Goal: Transaction & Acquisition: Purchase product/service

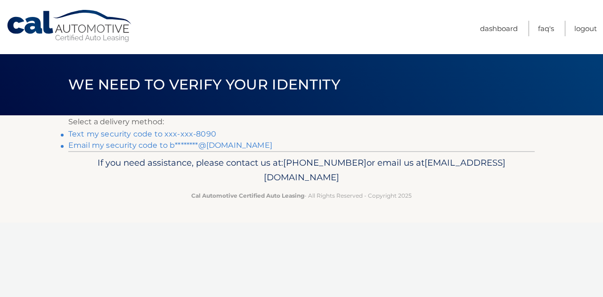
click at [152, 132] on link "Text my security code to xxx-xxx-8090" at bounding box center [142, 134] width 148 height 9
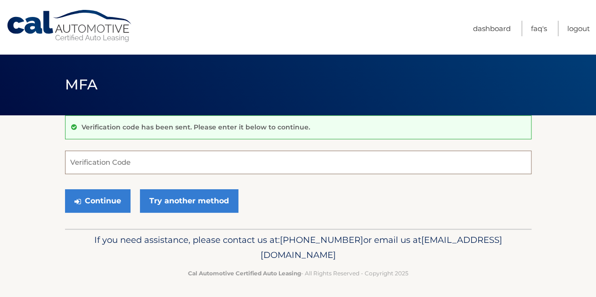
click at [159, 158] on input "Verification Code" at bounding box center [298, 163] width 467 height 24
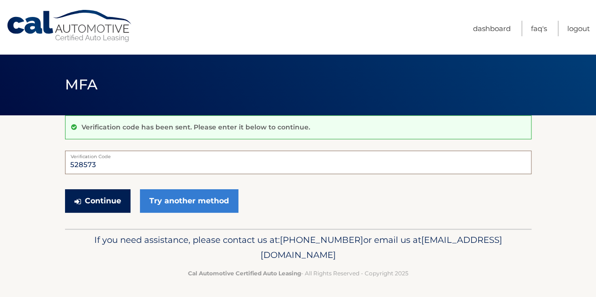
type input "528573"
click at [100, 200] on button "Continue" at bounding box center [98, 201] width 66 height 24
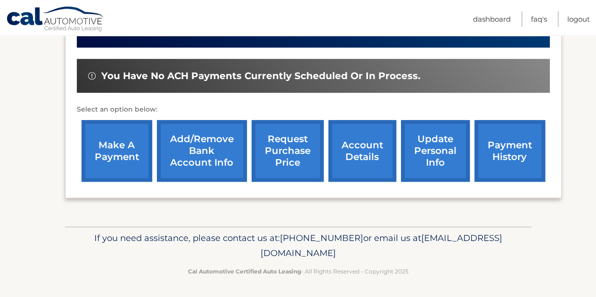
scroll to position [83, 0]
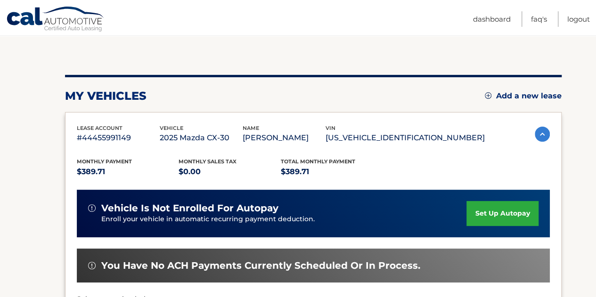
click at [539, 134] on img at bounding box center [542, 134] width 15 height 15
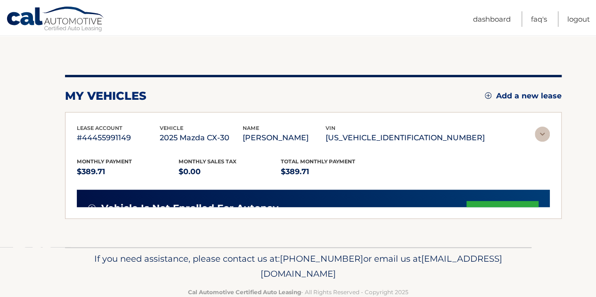
scroll to position [41, 0]
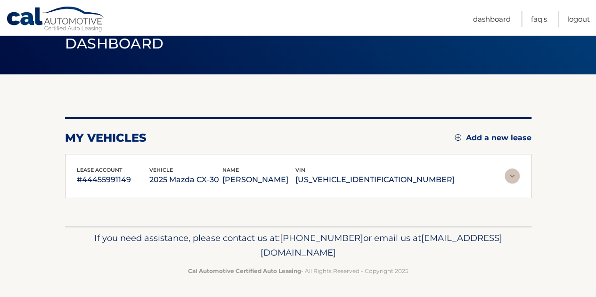
click at [509, 179] on img at bounding box center [512, 176] width 15 height 15
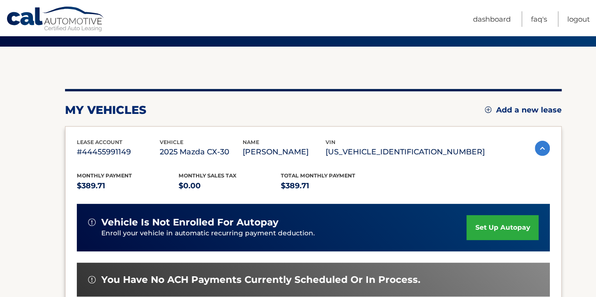
scroll to position [91, 0]
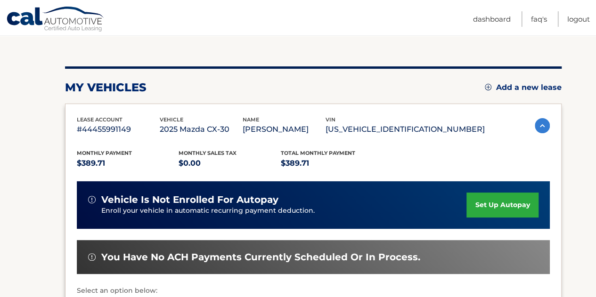
click at [117, 153] on span "Monthly Payment" at bounding box center [104, 153] width 55 height 7
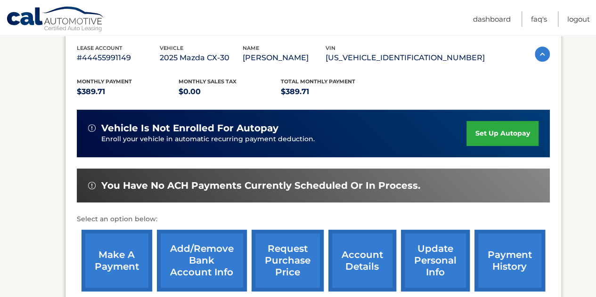
scroll to position [208, 0]
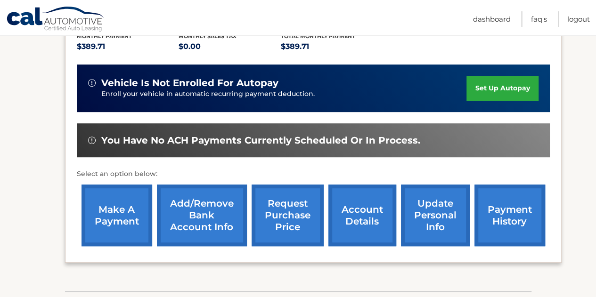
click at [520, 210] on link "payment history" at bounding box center [510, 216] width 71 height 62
click at [111, 193] on link "make a payment" at bounding box center [117, 216] width 71 height 62
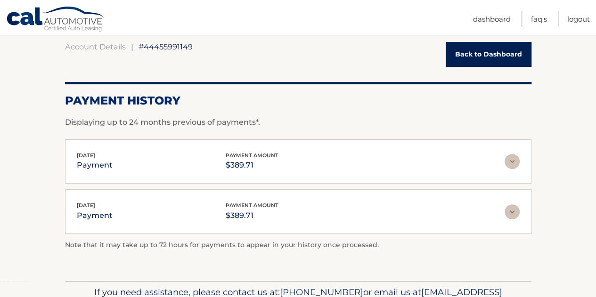
scroll to position [112, 0]
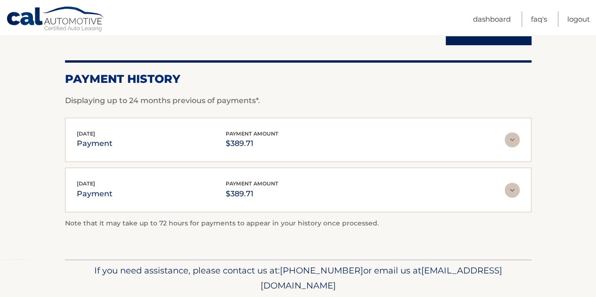
click at [513, 190] on img at bounding box center [512, 190] width 15 height 15
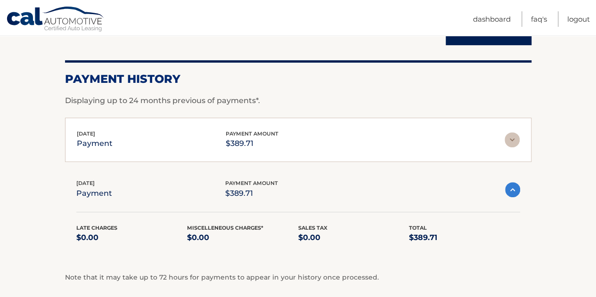
click at [512, 190] on img at bounding box center [512, 189] width 15 height 15
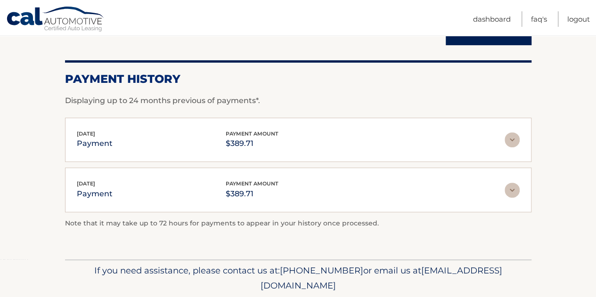
click at [510, 132] on img at bounding box center [512, 139] width 15 height 15
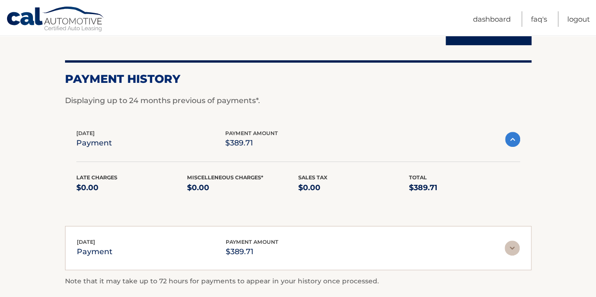
click at [510, 132] on img at bounding box center [512, 139] width 15 height 15
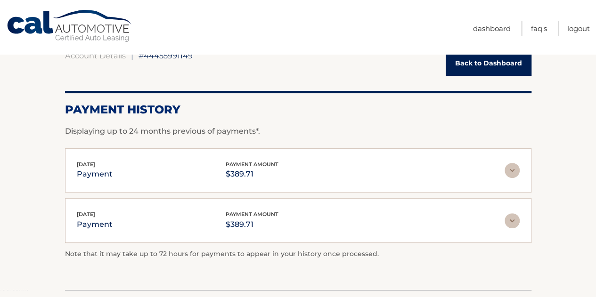
scroll to position [0, 0]
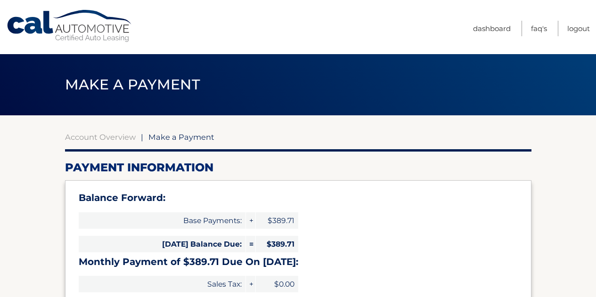
select select "MzMyODI5YzMtZWY4ZC00ZDNiLThlM2UtOTUwZmY1OGJhZjU0"
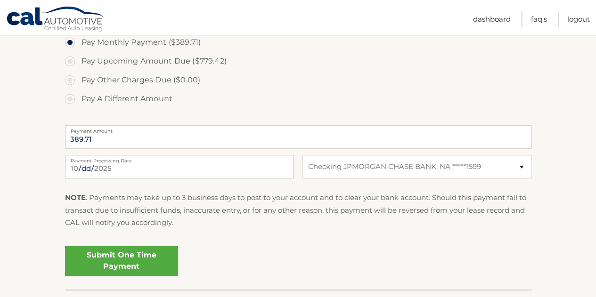
scroll to position [355, 0]
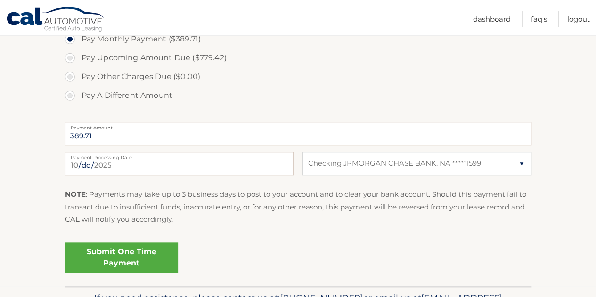
click at [267, 158] on label "Payment Processing Date" at bounding box center [179, 156] width 229 height 8
click at [267, 158] on input "[DATE]" at bounding box center [179, 164] width 229 height 24
click at [210, 232] on div "NOTE : Payments may take up to 3 business days to post to your account and to c…" at bounding box center [298, 210] width 467 height 44
click at [88, 167] on input "[DATE]" at bounding box center [179, 164] width 229 height 24
type input "[DATE]"
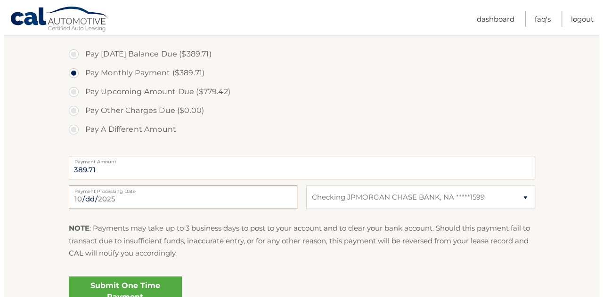
scroll to position [355, 0]
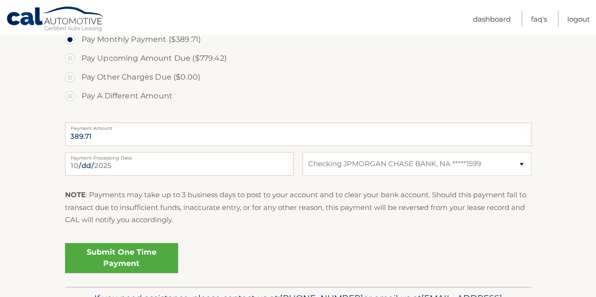
click at [152, 250] on link "Submit One Time Payment" at bounding box center [121, 258] width 113 height 30
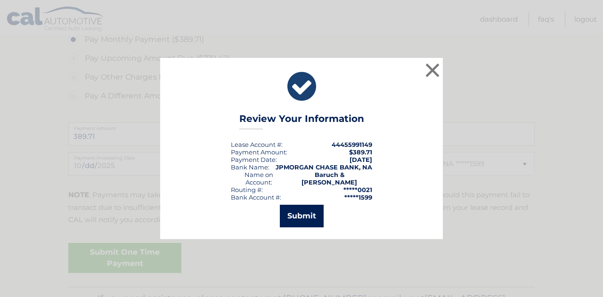
click at [307, 216] on button "Submit" at bounding box center [302, 216] width 44 height 23
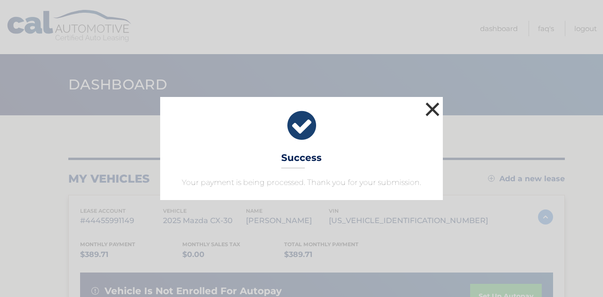
click at [433, 108] on button "×" at bounding box center [432, 109] width 19 height 19
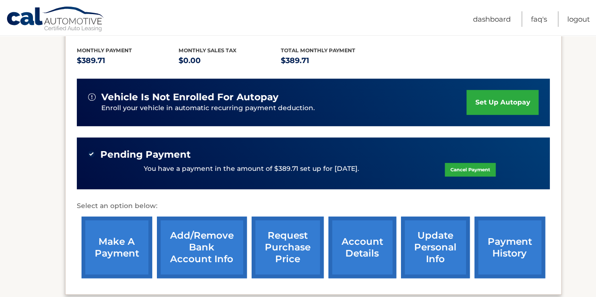
scroll to position [195, 0]
